Goal: Task Accomplishment & Management: Complete application form

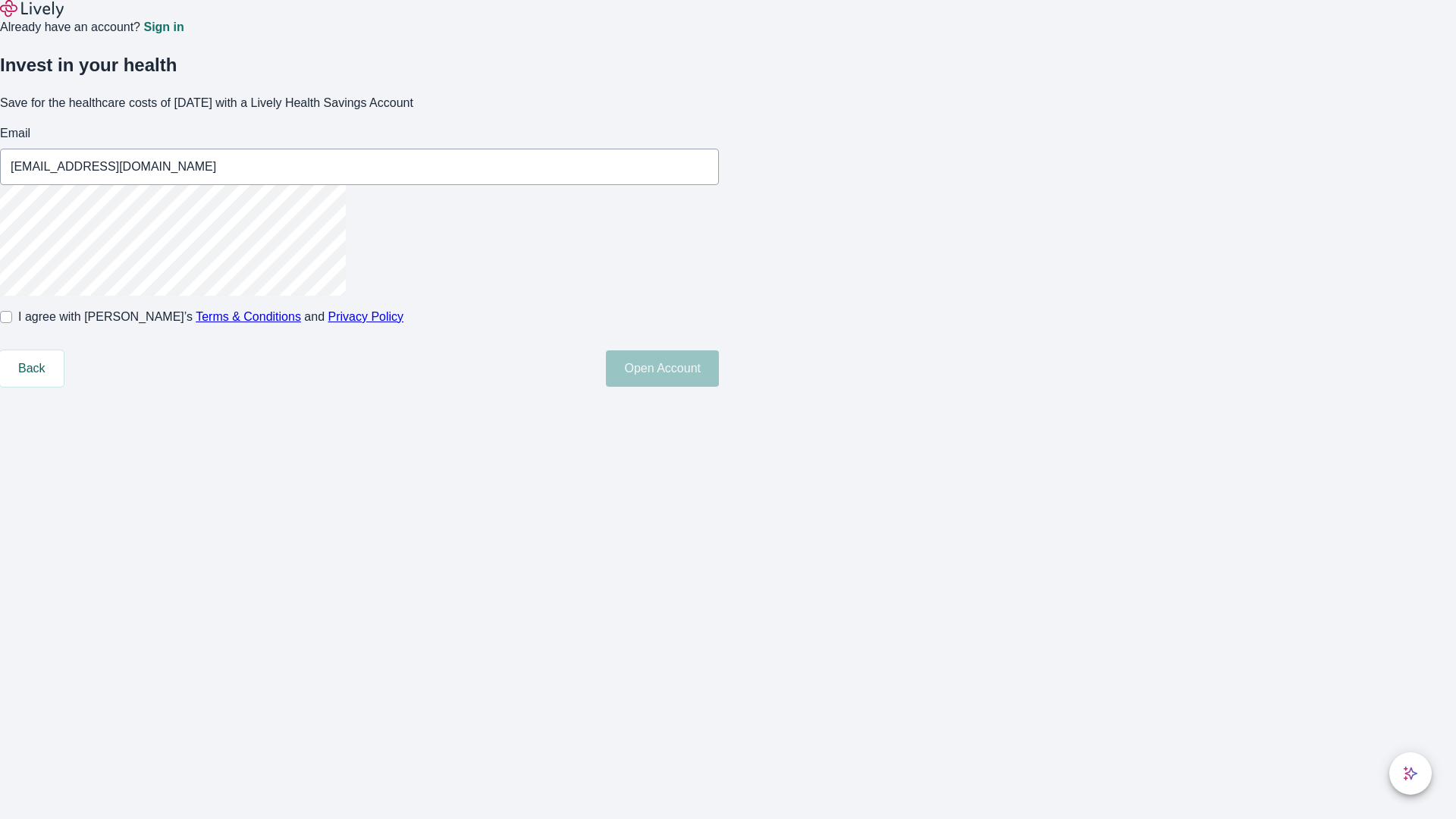
click at [12, 323] on input "I agree with Lively’s Terms & Conditions and Privacy Policy" at bounding box center [5, 316] width 12 height 12
checkbox input "true"
click at [719, 387] on button "Open Account" at bounding box center [663, 368] width 113 height 36
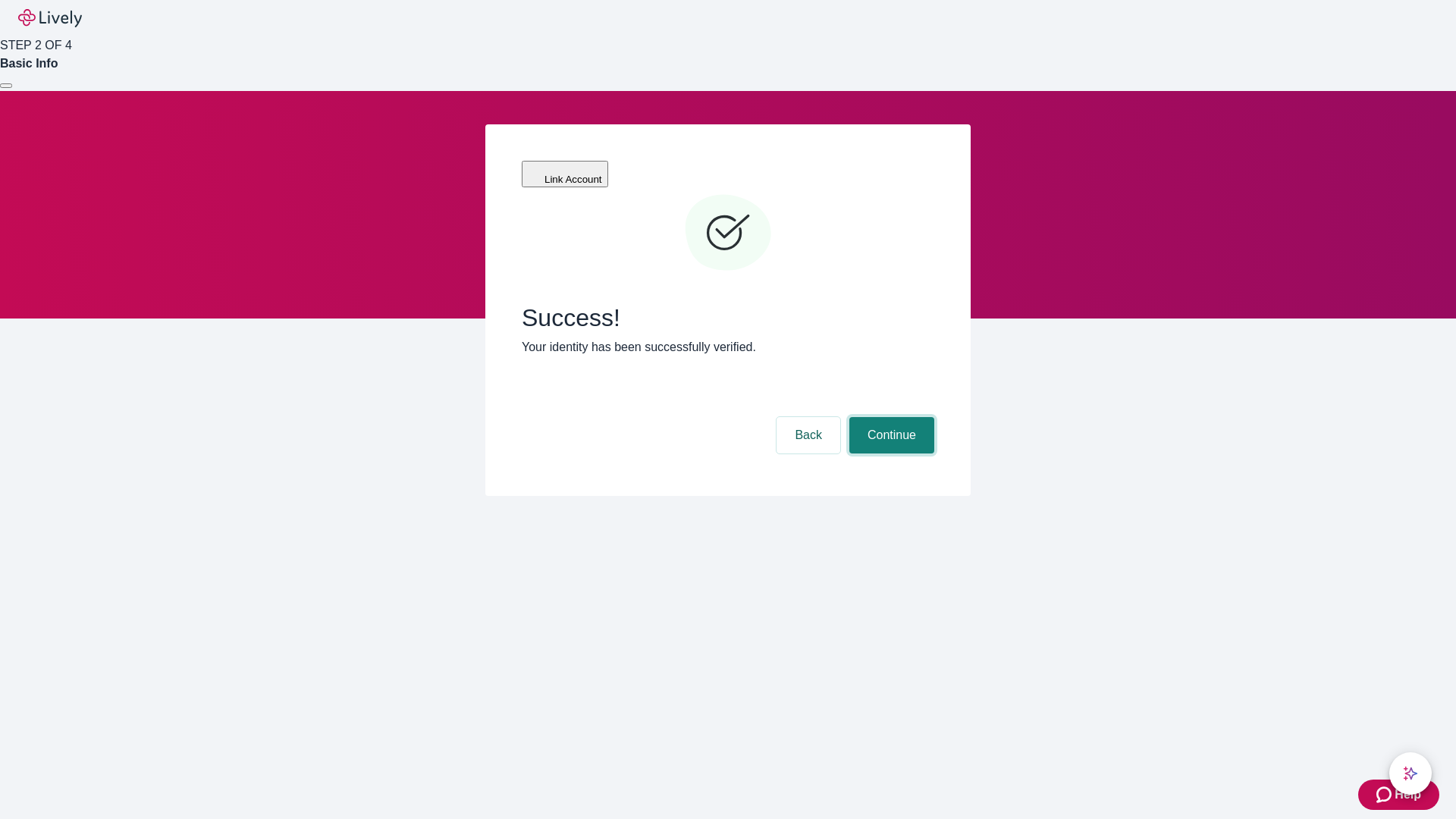
click at [890, 418] on button "Continue" at bounding box center [892, 436] width 85 height 36
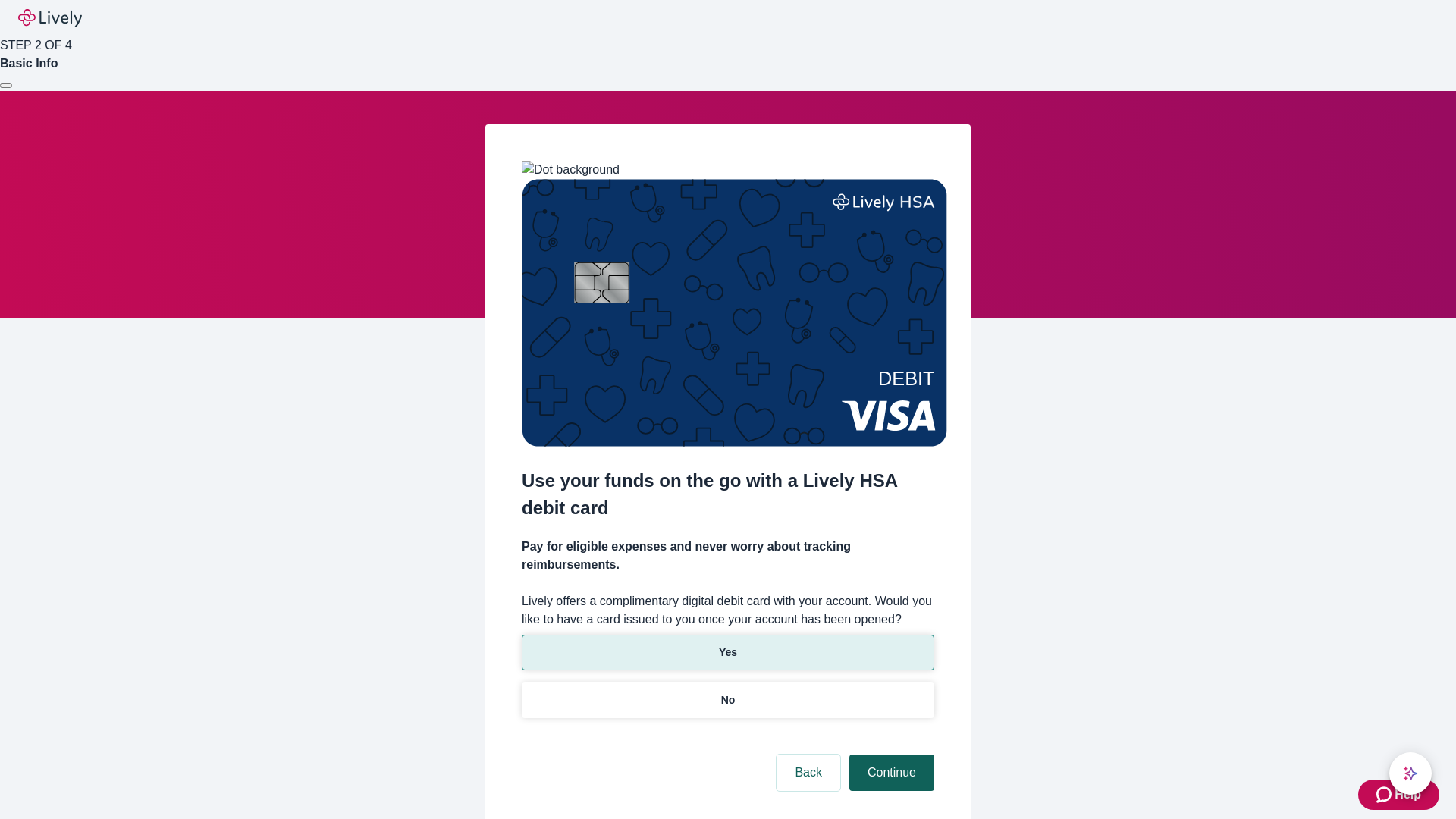
click at [728, 645] on p "Yes" at bounding box center [728, 652] width 18 height 16
click at [890, 755] on button "Continue" at bounding box center [892, 773] width 85 height 36
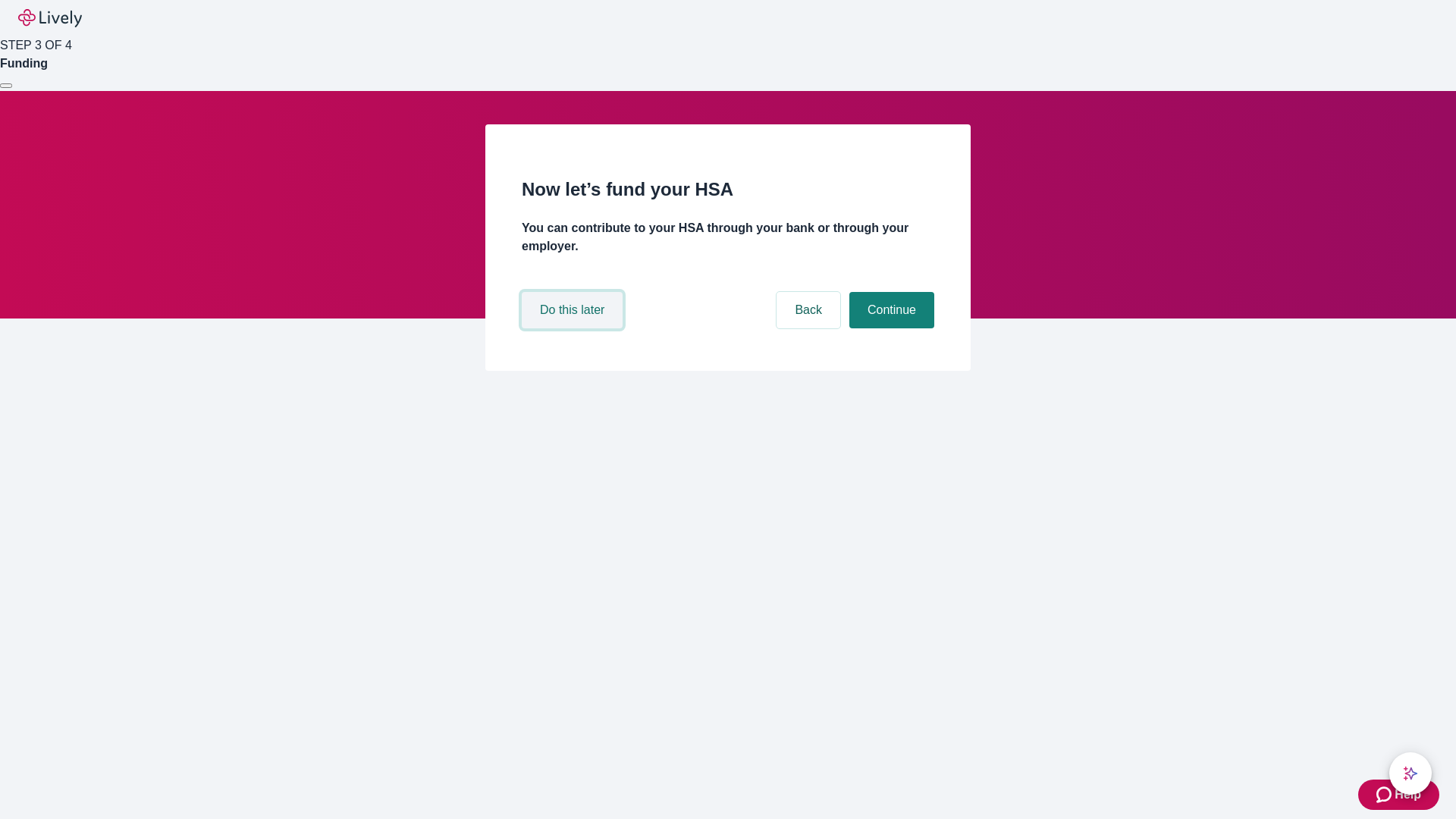
click at [574, 328] on button "Do this later" at bounding box center [572, 310] width 101 height 36
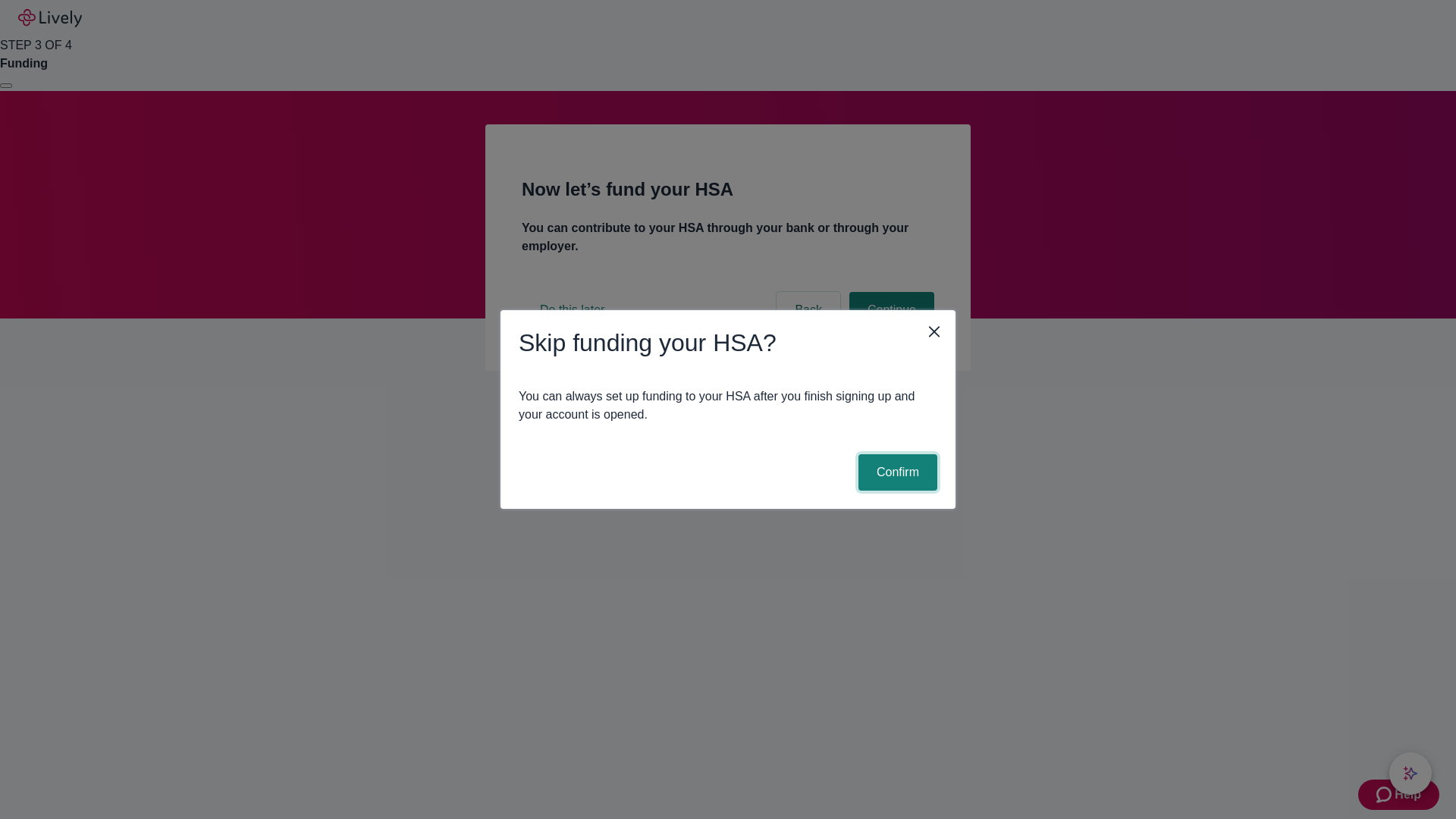
click at [896, 472] on button "Confirm" at bounding box center [898, 472] width 79 height 36
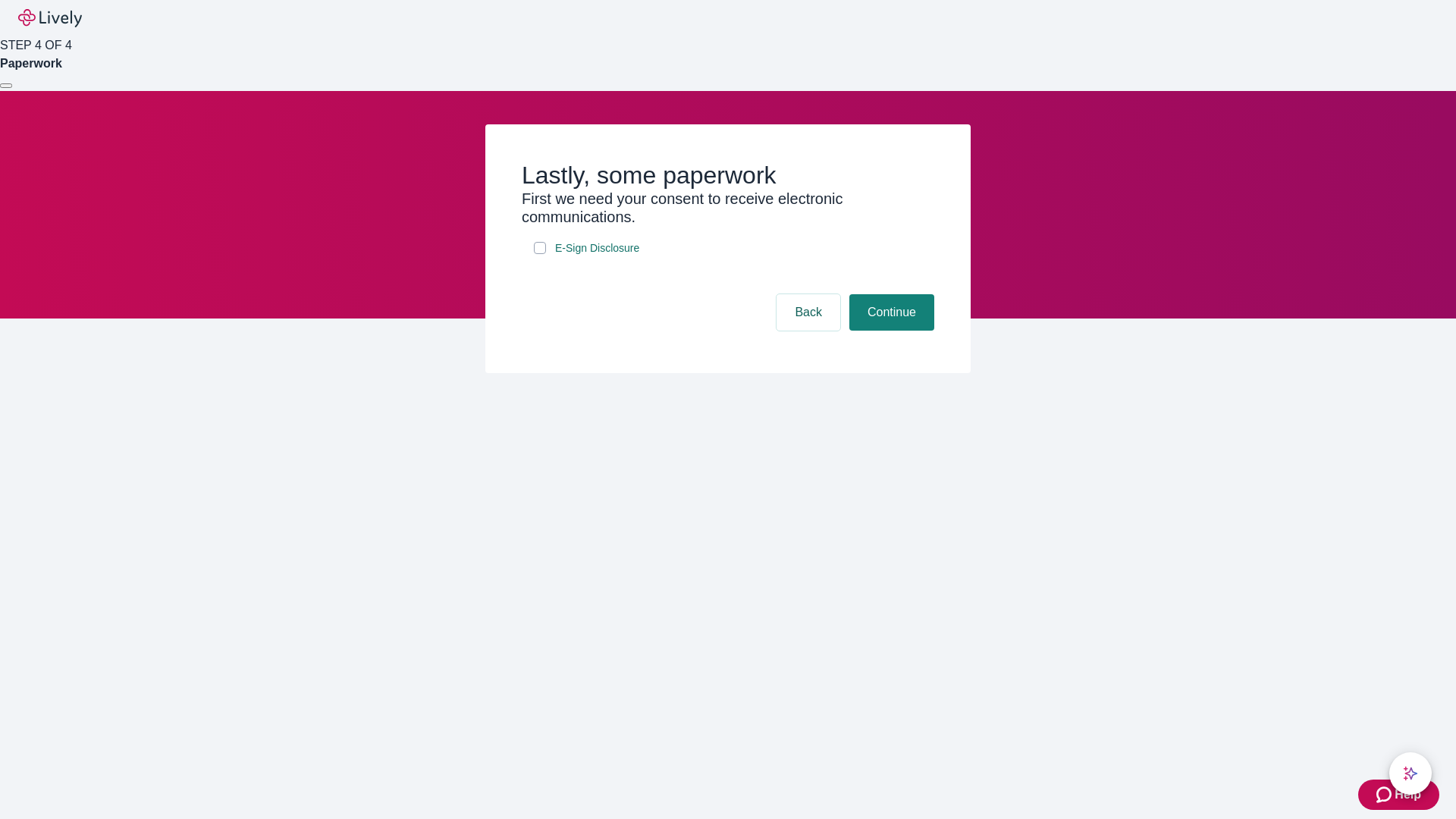
click at [540, 254] on input "E-Sign Disclosure" at bounding box center [540, 247] width 12 height 12
checkbox input "true"
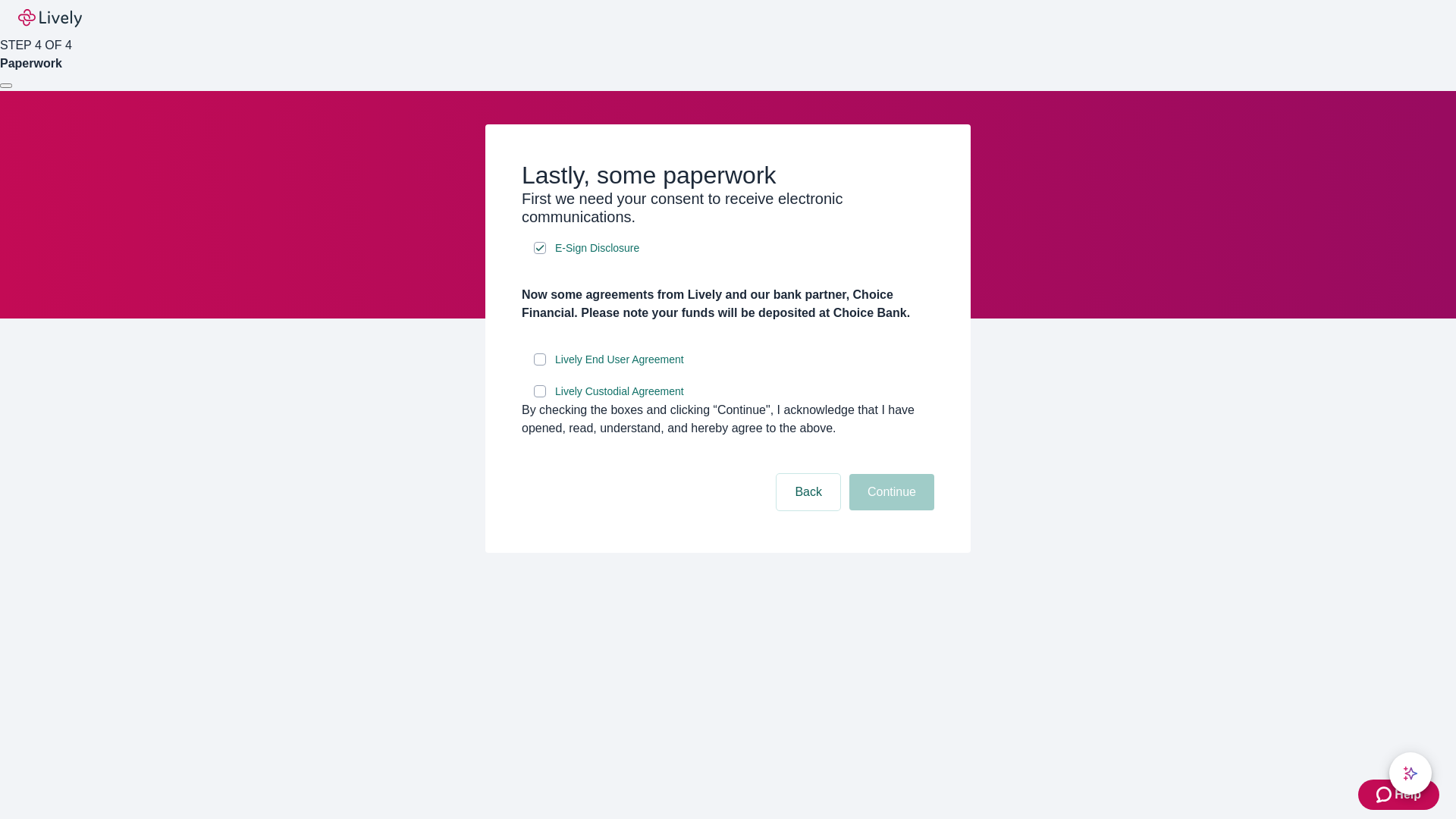
click at [540, 366] on input "Lively End User Agreement" at bounding box center [540, 359] width 12 height 12
checkbox input "true"
click at [540, 398] on input "Lively Custodial Agreement" at bounding box center [540, 391] width 12 height 12
checkbox input "true"
click at [890, 511] on button "Continue" at bounding box center [892, 492] width 85 height 36
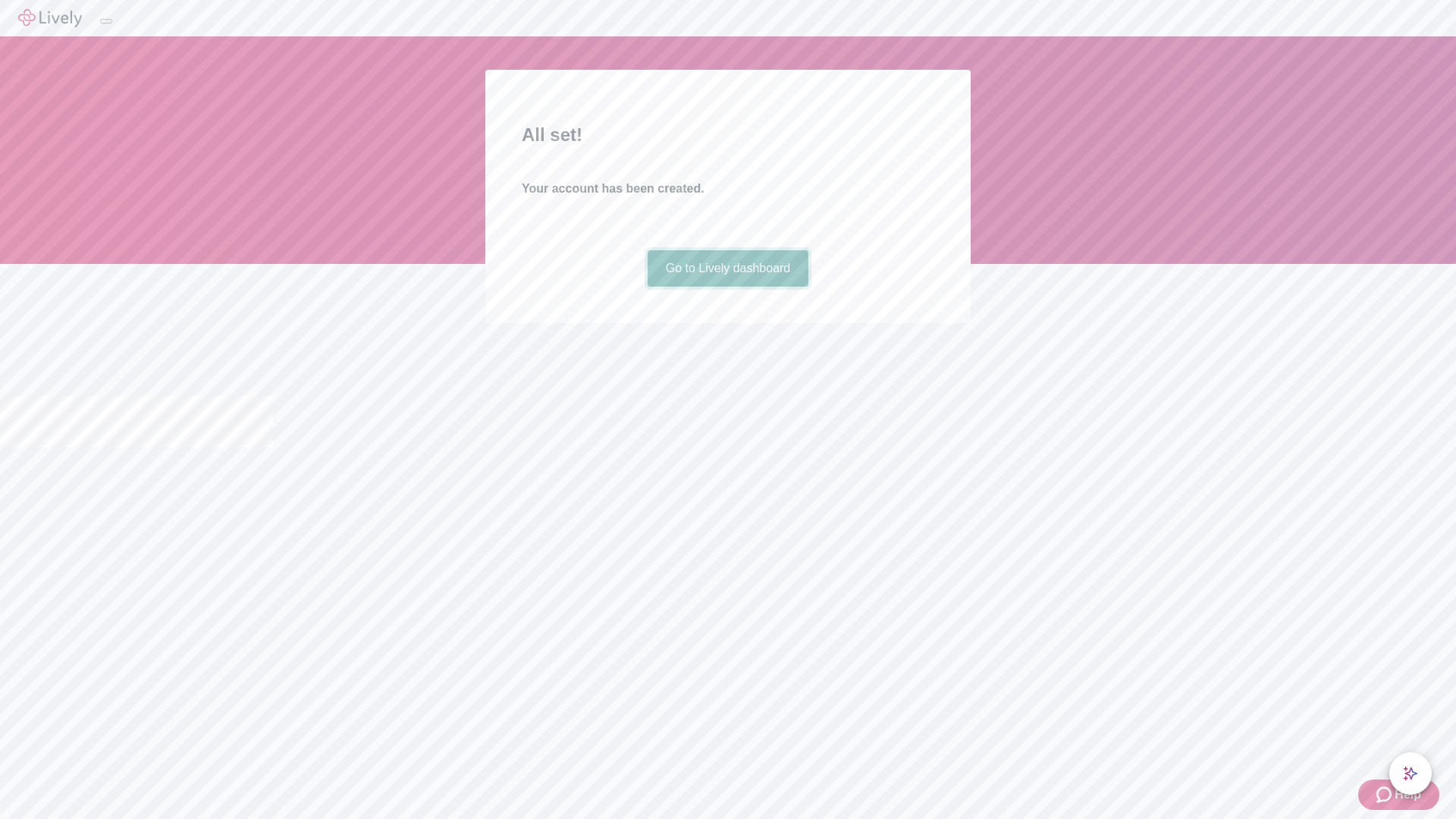
click at [728, 286] on link "Go to Lively dashboard" at bounding box center [728, 269] width 161 height 36
